Goal: Transaction & Acquisition: Book appointment/travel/reservation

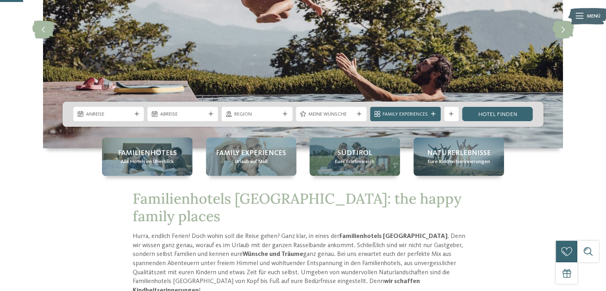
scroll to position [116, 0]
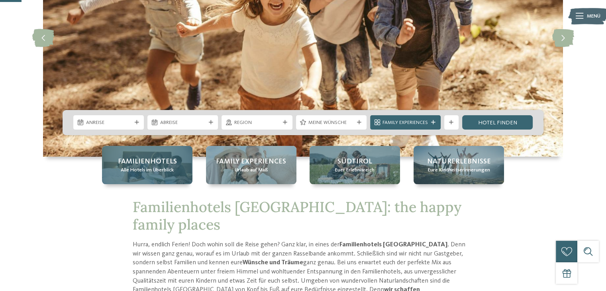
click at [164, 165] on span "Familienhotels" at bounding box center [147, 162] width 59 height 10
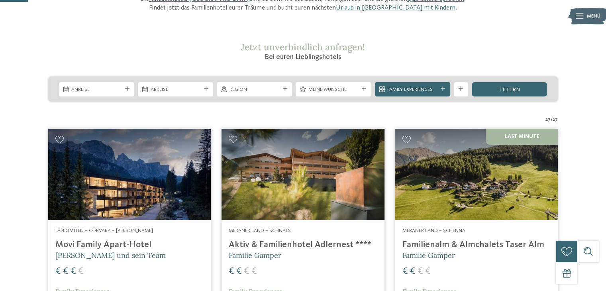
scroll to position [111, 0]
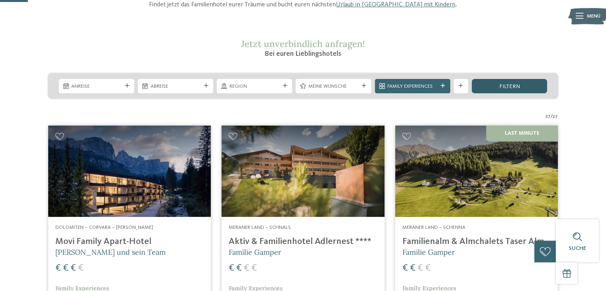
click at [521, 86] on div "filtern" at bounding box center [509, 86] width 75 height 14
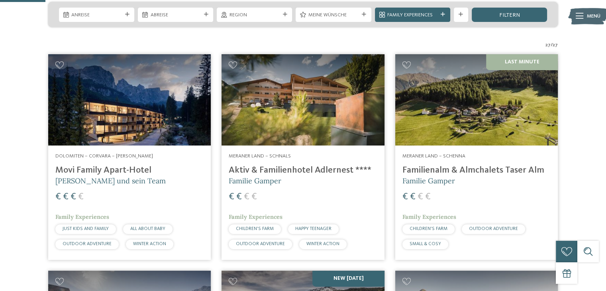
scroll to position [192, 0]
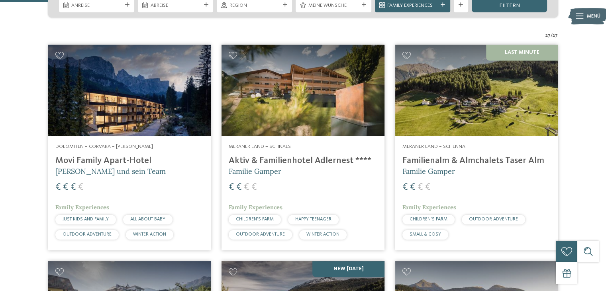
click at [161, 115] on img at bounding box center [129, 91] width 163 height 92
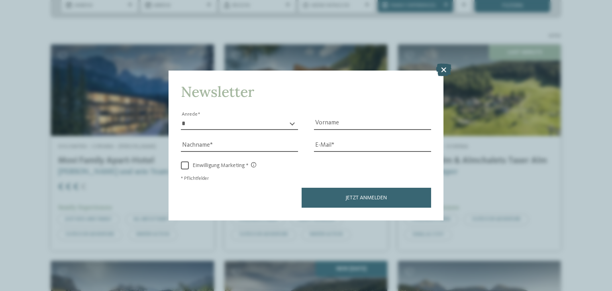
click at [438, 73] on icon at bounding box center [444, 70] width 16 height 13
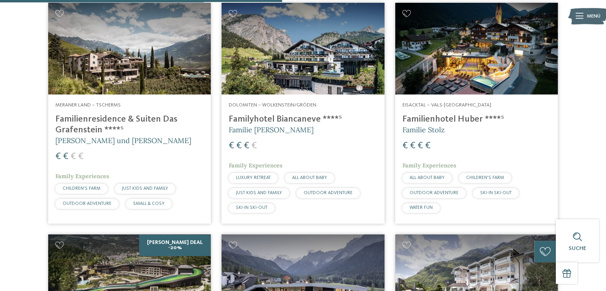
scroll to position [1126, 0]
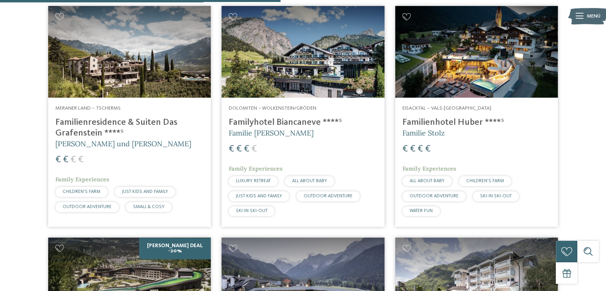
click at [324, 80] on img at bounding box center [303, 52] width 163 height 92
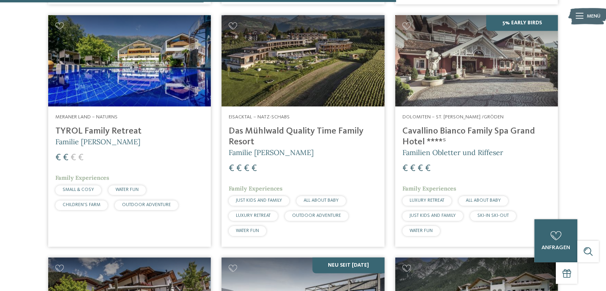
scroll to position [1593, 0]
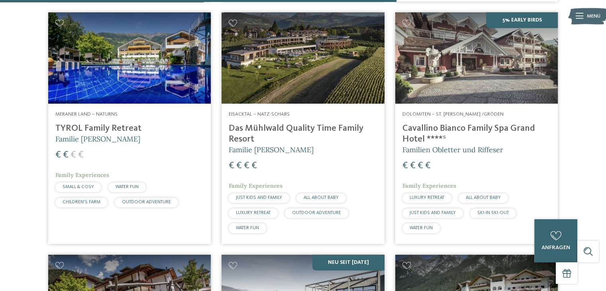
drag, startPoint x: 393, startPoint y: 140, endPoint x: 534, endPoint y: 141, distance: 140.3
click at [534, 141] on article "5% Early Birds Dolomiten – St. [PERSON_NAME] /Gröden Cavallino Bianco Family Sp…" at bounding box center [476, 128] width 173 height 242
copy h4 "Cavallino Bianco Family Spa Grand"
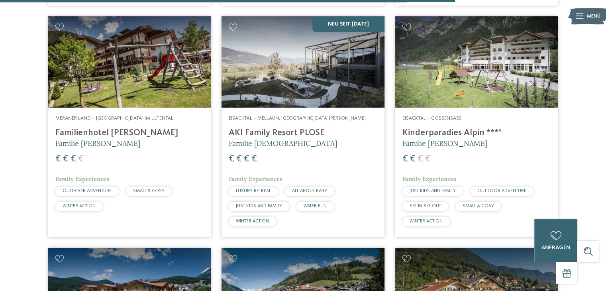
scroll to position [1822, 0]
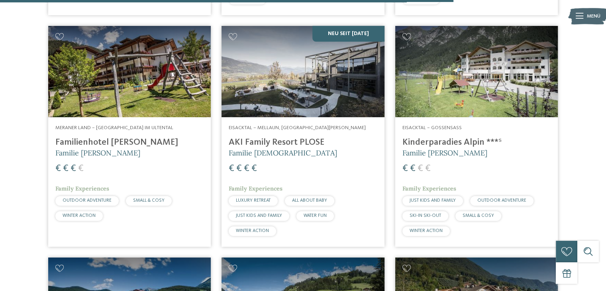
drag, startPoint x: 220, startPoint y: 156, endPoint x: 328, endPoint y: 155, distance: 108.0
click at [328, 155] on article "NEU seit [DATE] [GEOGRAPHIC_DATA] – [GEOGRAPHIC_DATA], [GEOGRAPHIC_DATA][PERSON…" at bounding box center [302, 135] width 173 height 231
copy h4 "AKI Family Resort PLOSE"
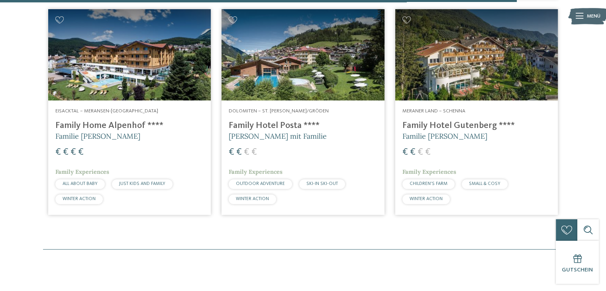
scroll to position [2076, 0]
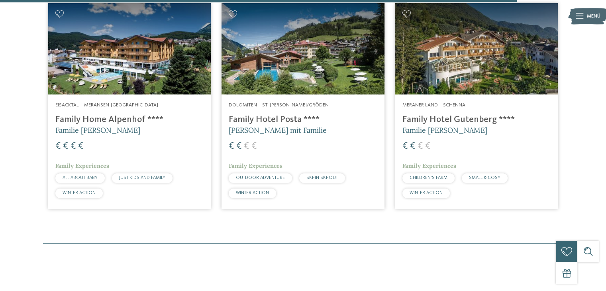
drag, startPoint x: 46, startPoint y: 133, endPoint x: 143, endPoint y: 131, distance: 96.8
click at [143, 131] on article "Eisacktal – Meransen-[GEOGRAPHIC_DATA] Family Home Alpenhof **** Familie Pabst …" at bounding box center [129, 106] width 173 height 216
copy h4 "Family Home [GEOGRAPHIC_DATA]"
